Goal: Task Accomplishment & Management: Use online tool/utility

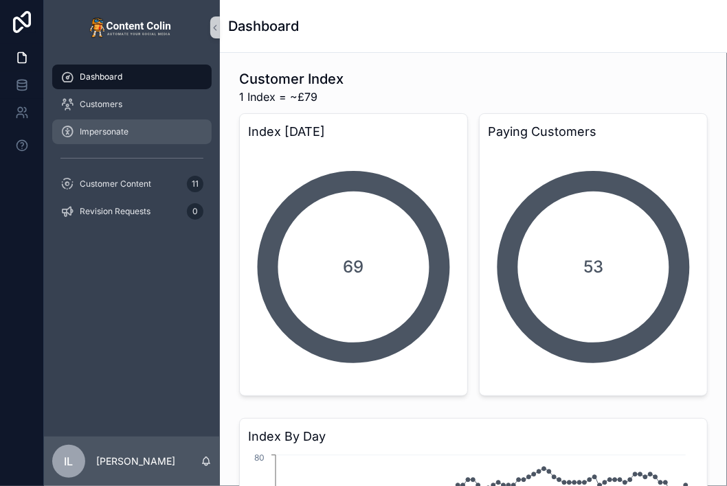
click at [144, 125] on div "Impersonate" at bounding box center [131, 132] width 143 height 22
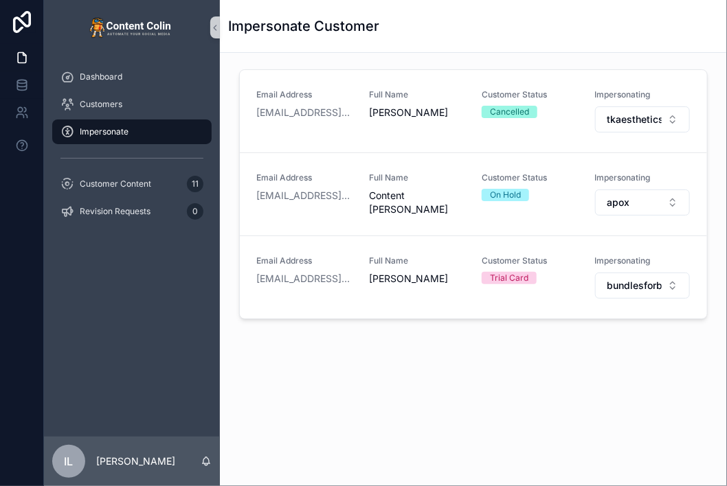
click at [114, 138] on div "Impersonate" at bounding box center [131, 132] width 143 height 22
click at [624, 284] on span "bundlesforbooklovers" at bounding box center [634, 286] width 55 height 14
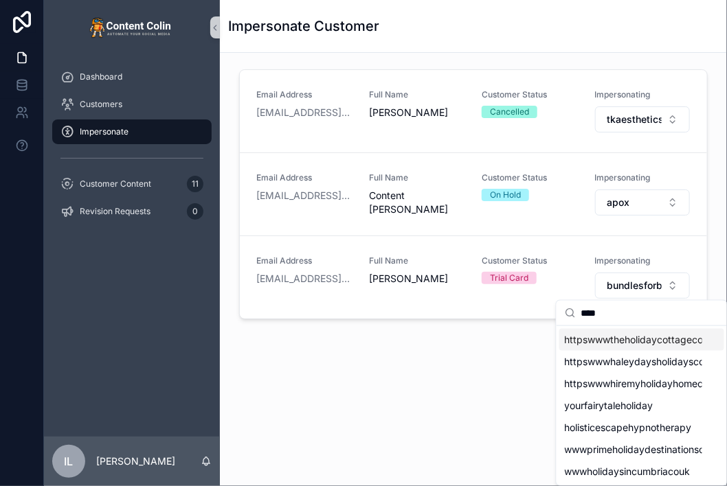
type input "****"
click at [616, 343] on span "httpswwwtheholidaycottagecollectioncom" at bounding box center [633, 340] width 137 height 14
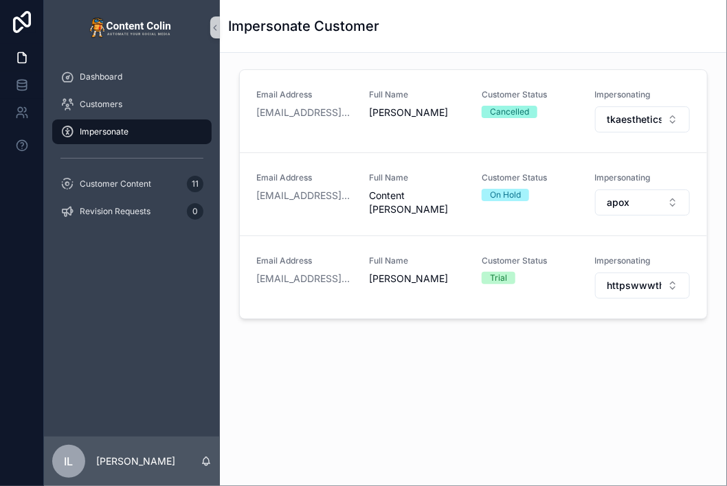
click at [139, 275] on div "Dashboard Customers Impersonate Customer Content 11 Revision Requests 0" at bounding box center [132, 246] width 176 height 382
click at [651, 290] on span "httpswwwtheholidaycottagecollectioncom" at bounding box center [634, 286] width 55 height 14
type input "****"
click at [609, 363] on span "comfispace" at bounding box center [591, 362] width 52 height 14
click at [624, 283] on span "comfispace" at bounding box center [634, 286] width 54 height 14
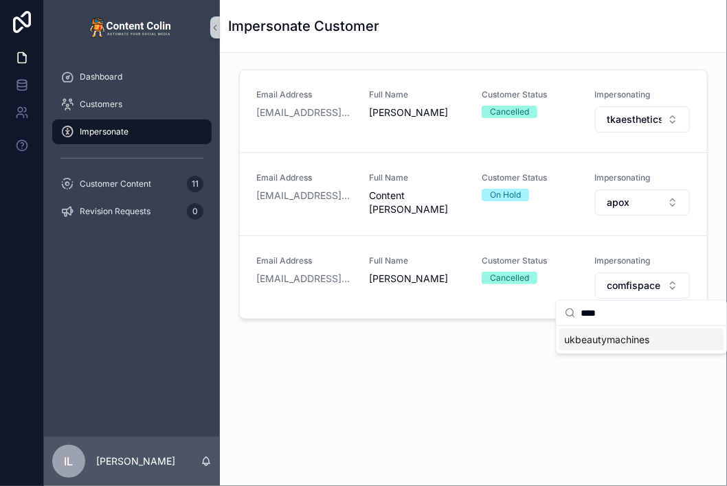
type input "****"
click at [599, 339] on span "ukbeautymachines" at bounding box center [607, 340] width 85 height 14
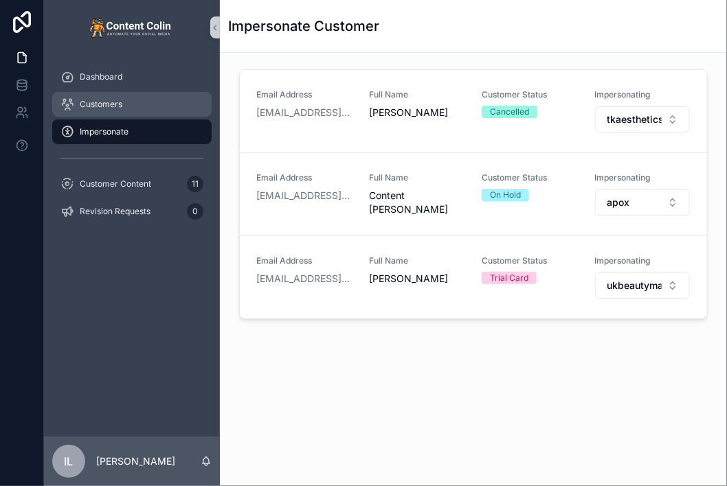
click at [129, 106] on div "Customers" at bounding box center [131, 104] width 143 height 22
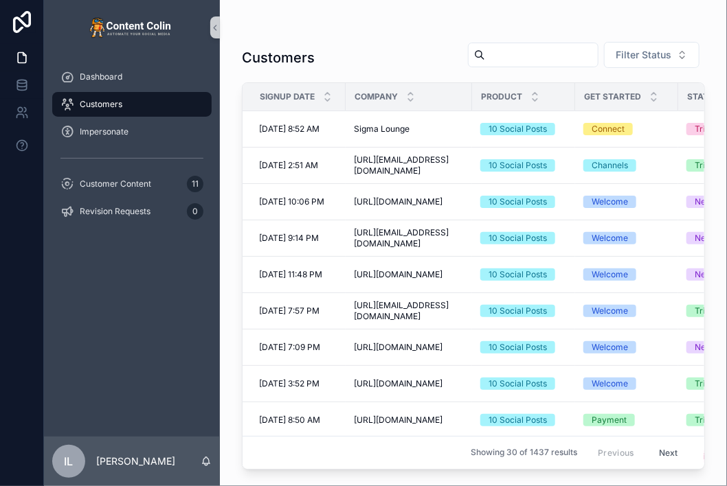
click at [627, 97] on span "Get Started" at bounding box center [612, 96] width 57 height 11
click at [654, 54] on span "Filter Status" at bounding box center [644, 55] width 56 height 14
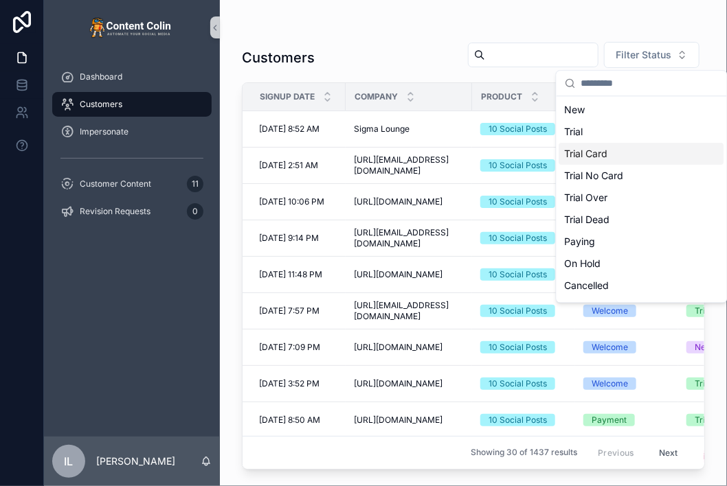
click at [589, 153] on div "Trial Card" at bounding box center [641, 154] width 165 height 22
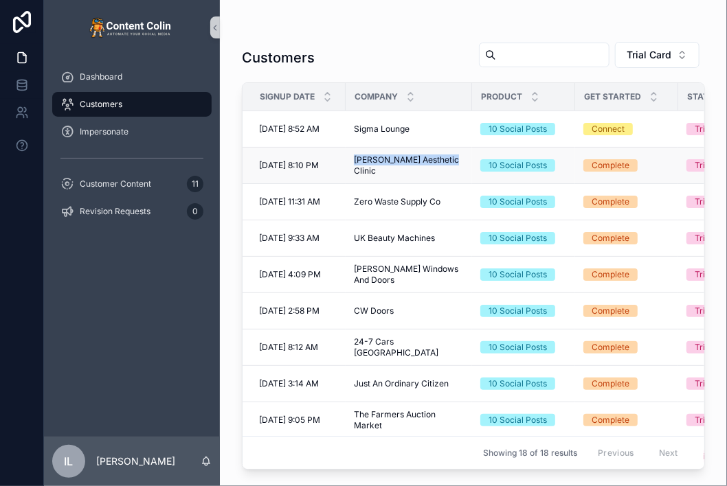
drag, startPoint x: 352, startPoint y: 160, endPoint x: 456, endPoint y: 157, distance: 104.5
click at [456, 157] on td "Farham Aesthetic Clinic Farham Aesthetic Clinic" at bounding box center [409, 166] width 126 height 36
